Goal: Transaction & Acquisition: Subscribe to service/newsletter

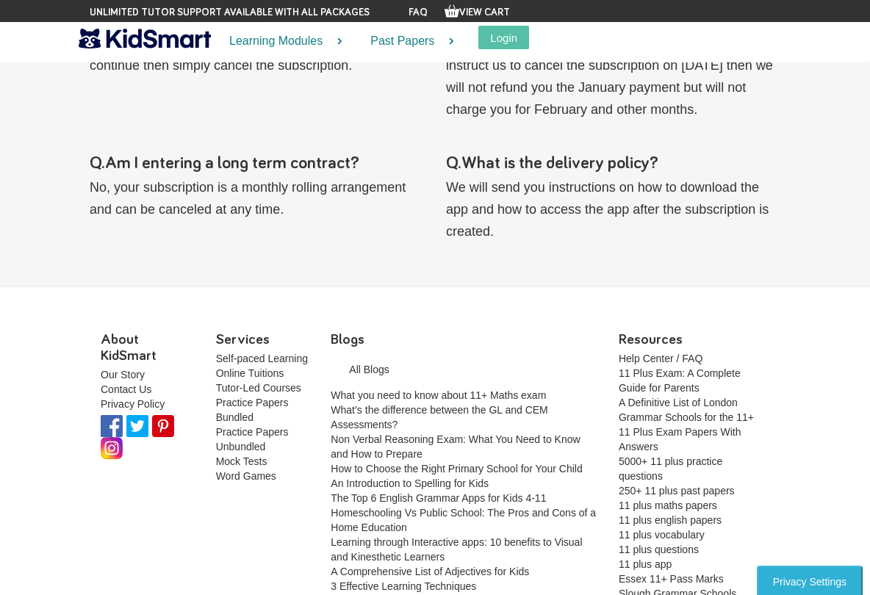
scroll to position [1414, 0]
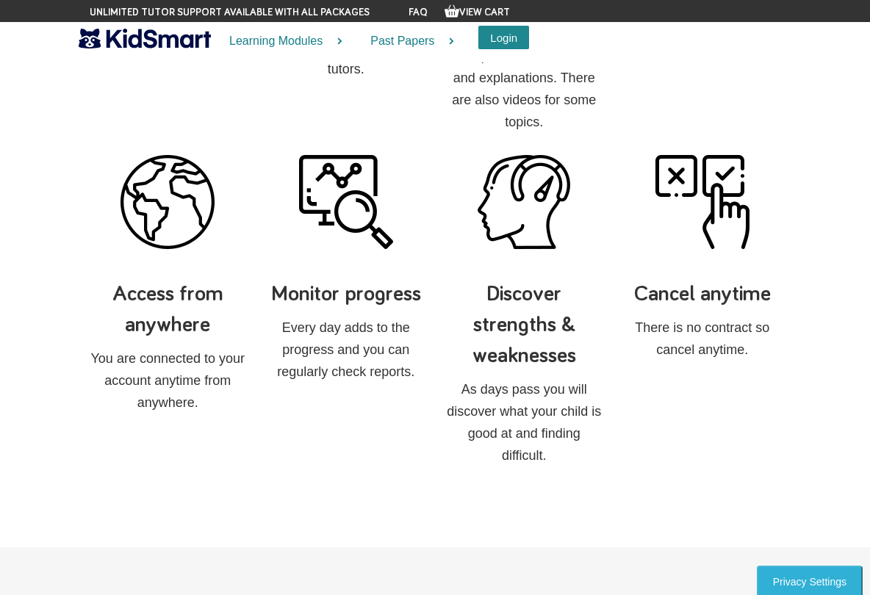
click at [503, 46] on button "Login" at bounding box center [503, 38] width 51 height 24
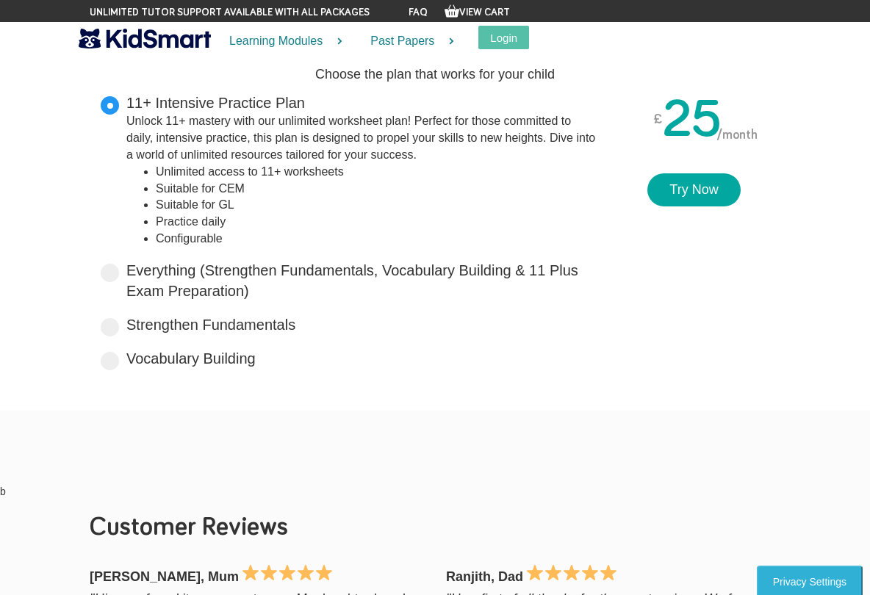
scroll to position [61, 0]
click at [137, 277] on label "Everything (Strengthen Fundamentals, Vocabulary Building & 11 Plus Exam Prepara…" at bounding box center [361, 280] width 470 height 42
click at [249, 283] on input "Everything (Strengthen Fundamentals, Vocabulary Building & 11 Plus Exam Prepara…" at bounding box center [254, 288] width 10 height 10
radio input "true"
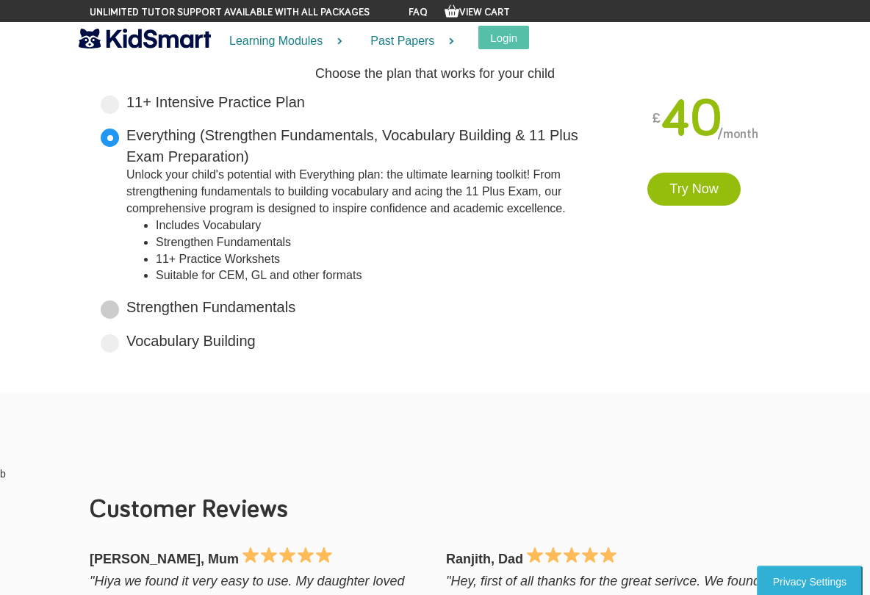
click at [145, 312] on div "Strengthen Fundamentals Tailored for primary years, it lays a solid foundation …" at bounding box center [349, 309] width 496 height 25
click at [102, 305] on span at bounding box center [110, 309] width 18 height 18
click at [295, 305] on input "Strengthen Fundamentals Tailored for primary years, it lays a solid foundation …" at bounding box center [300, 305] width 10 height 10
radio input "true"
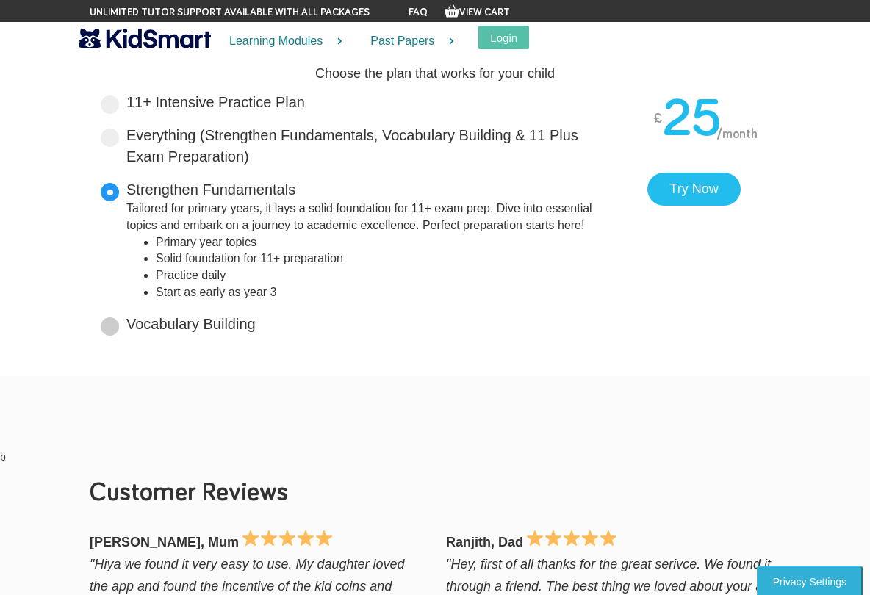
click at [112, 323] on span at bounding box center [110, 326] width 18 height 18
click at [256, 323] on input "Vocabulary Building Boost your vocabulary and unlock the power of words with ou…" at bounding box center [261, 322] width 10 height 10
radio input "true"
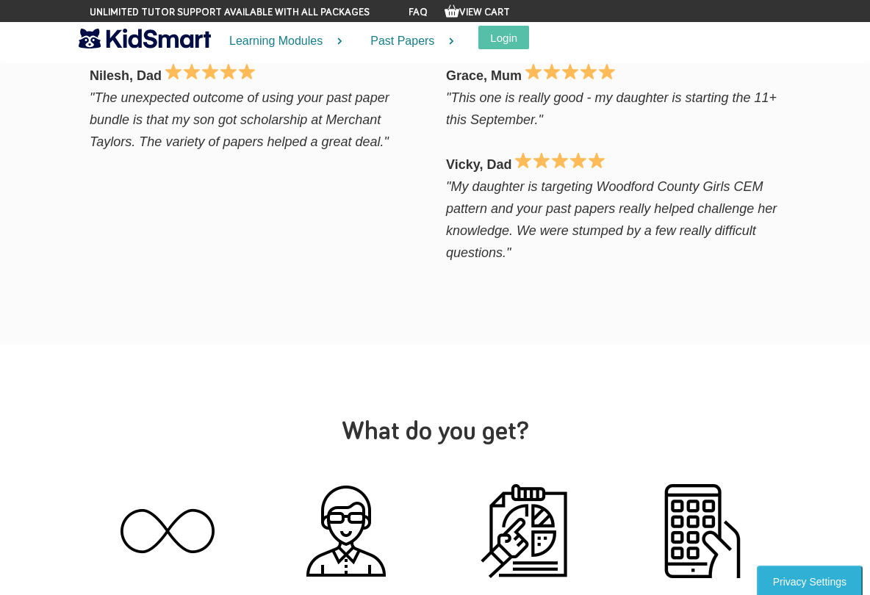
scroll to position [354, 0]
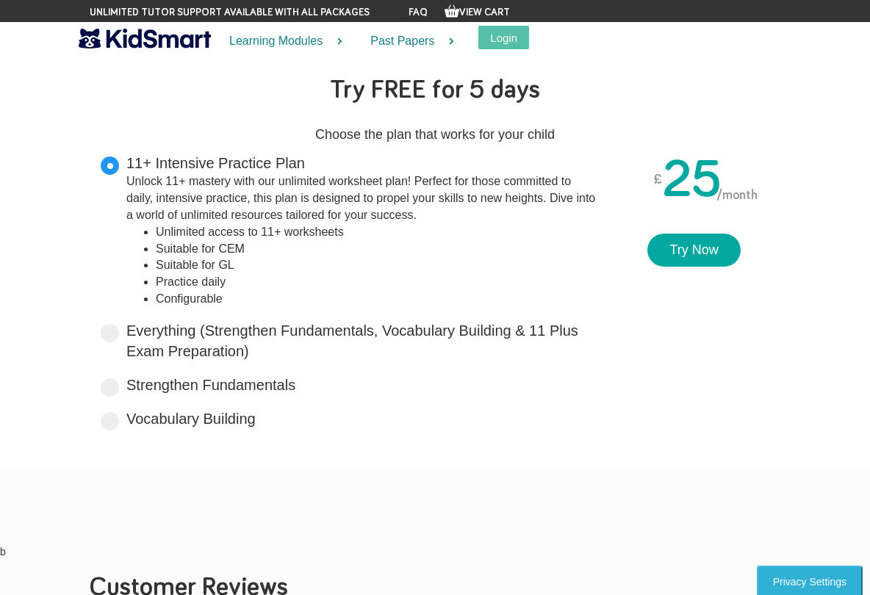
scroll to position [98, 0]
